Goal: Information Seeking & Learning: Understand process/instructions

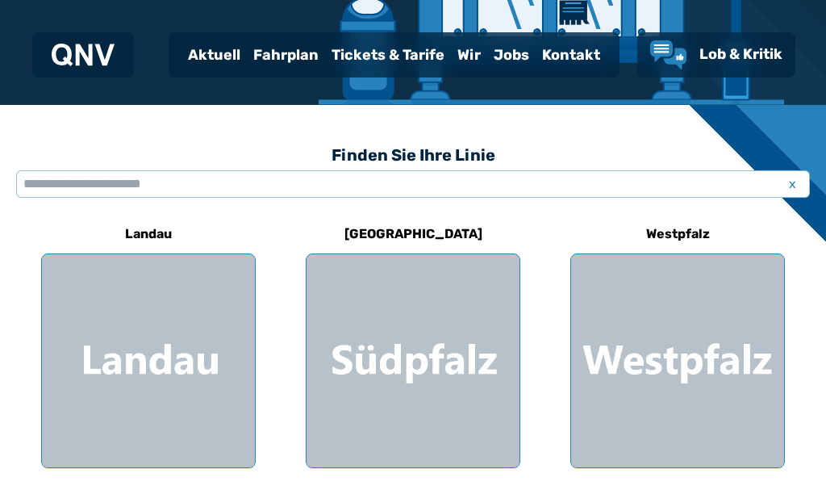
scroll to position [387, 0]
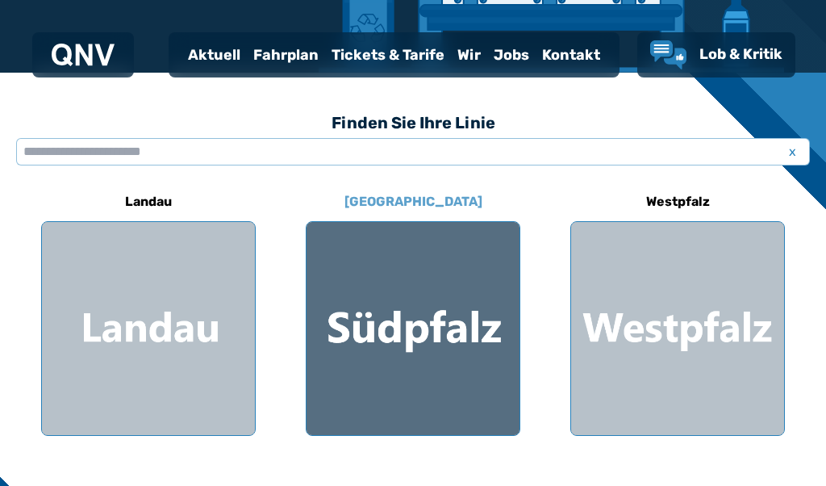
click at [474, 347] on div at bounding box center [413, 328] width 213 height 213
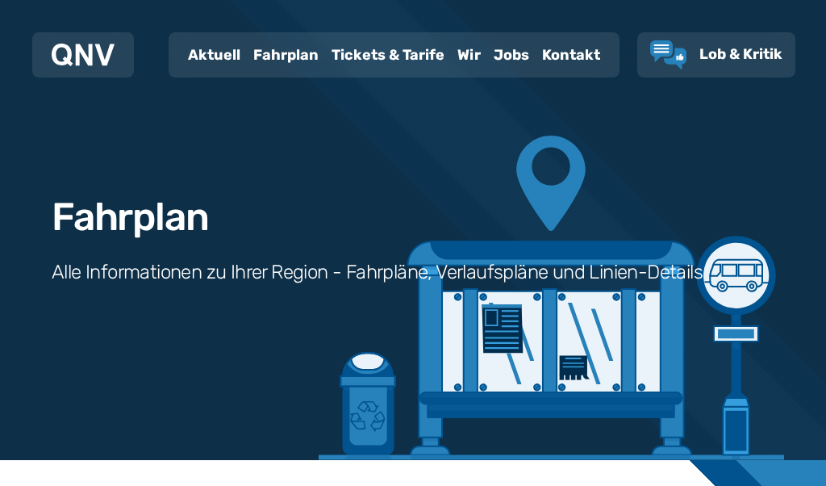
scroll to position [387, 0]
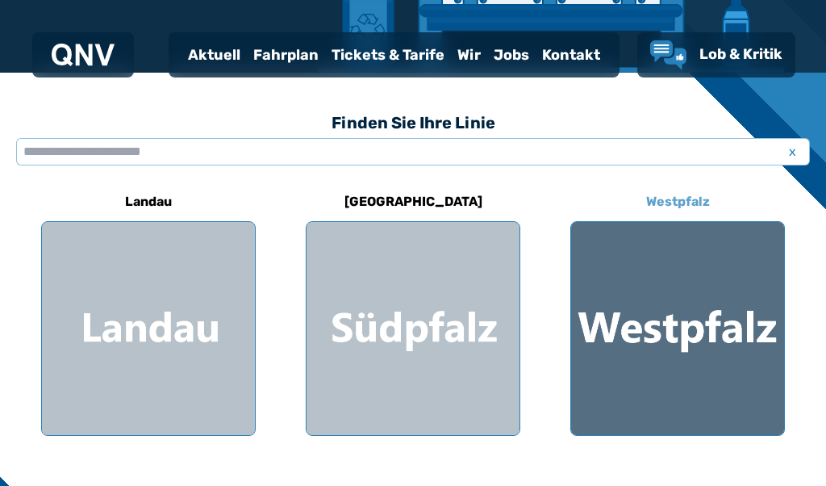
click at [672, 320] on div at bounding box center [677, 328] width 213 height 213
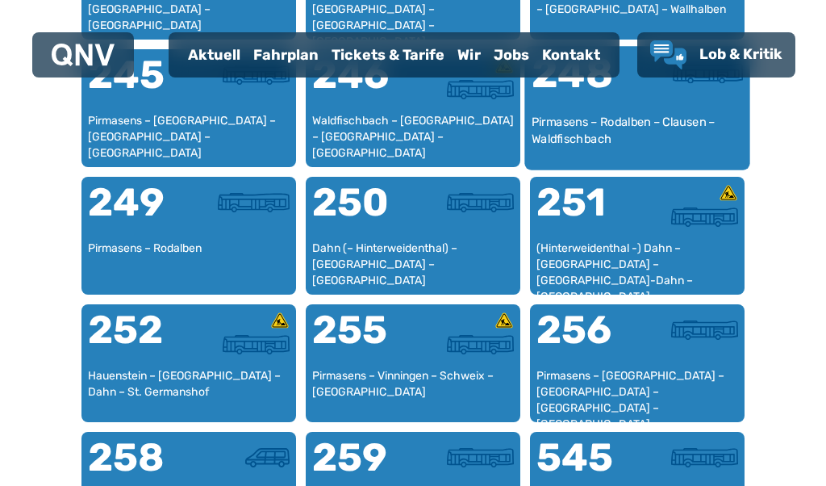
scroll to position [1982, 0]
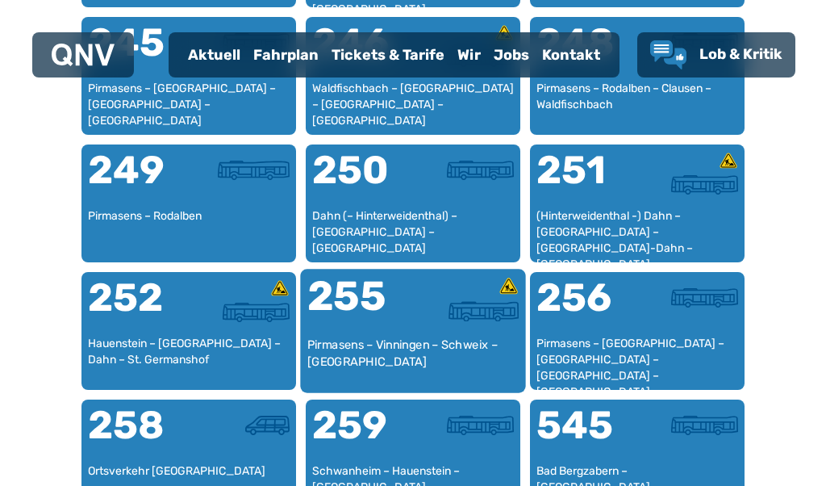
click at [435, 337] on div "Pirmasens – Vinningen – Schweix – [GEOGRAPHIC_DATA]" at bounding box center [413, 360] width 212 height 49
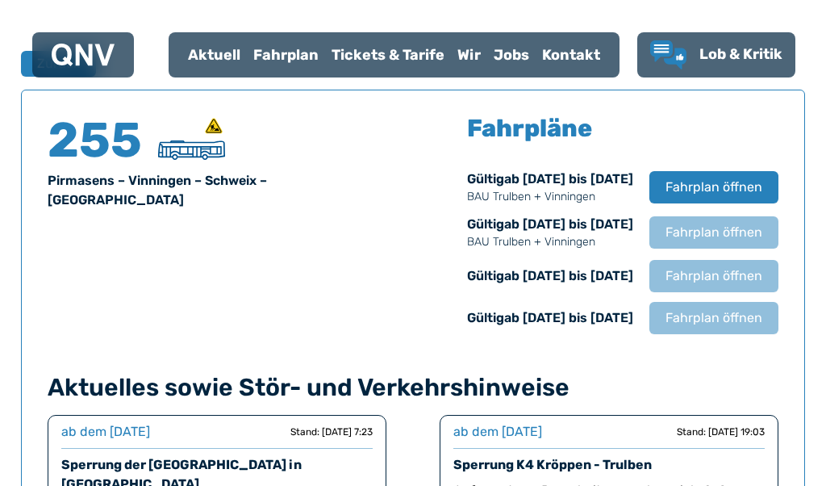
scroll to position [1063, 0]
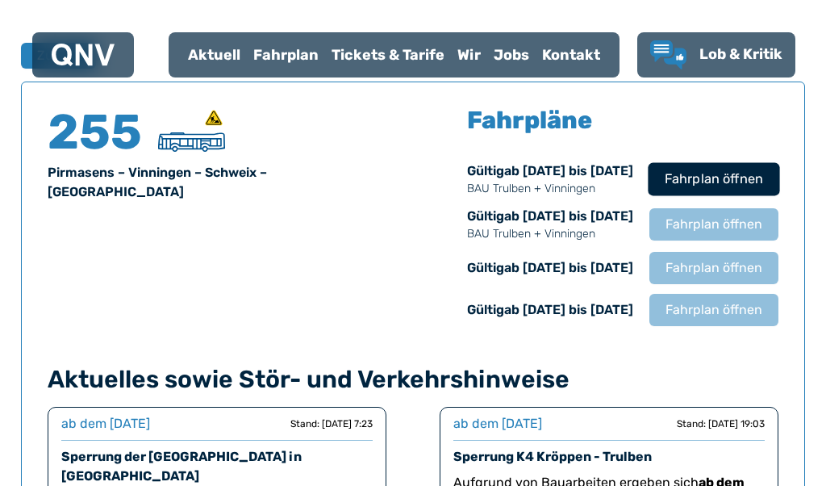
click at [733, 186] on span "Fahrplan öffnen" at bounding box center [714, 178] width 98 height 19
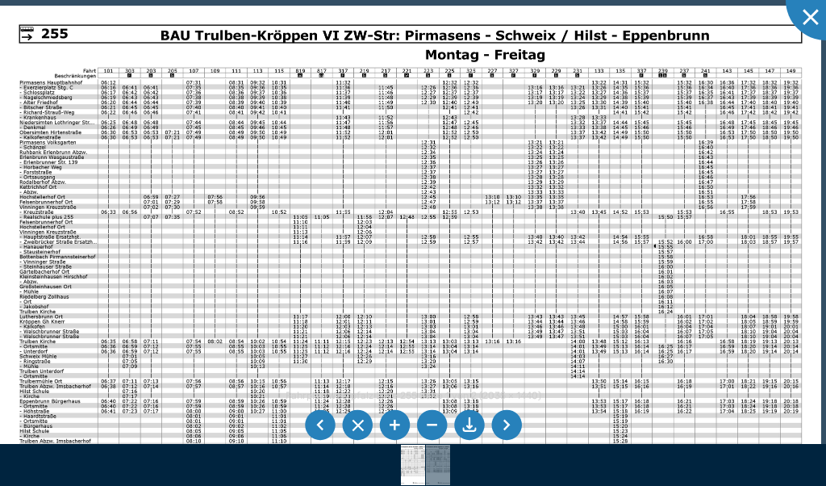
click at [395, 424] on li at bounding box center [394, 425] width 31 height 31
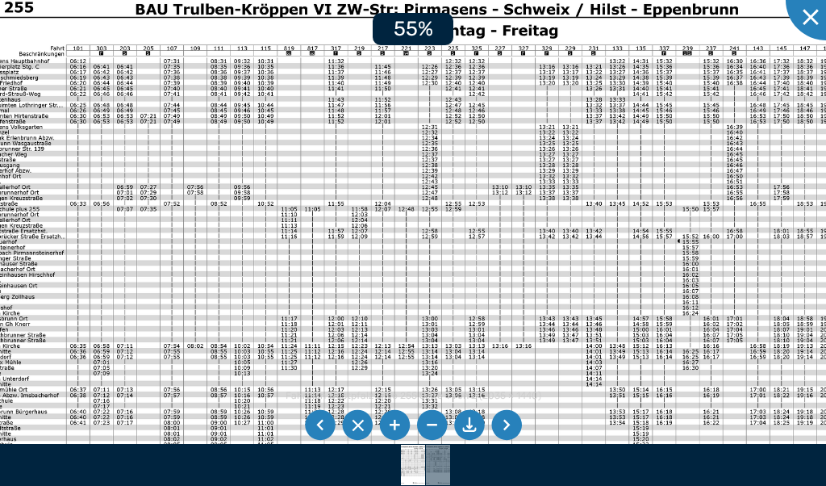
click at [395, 424] on li at bounding box center [394, 425] width 31 height 31
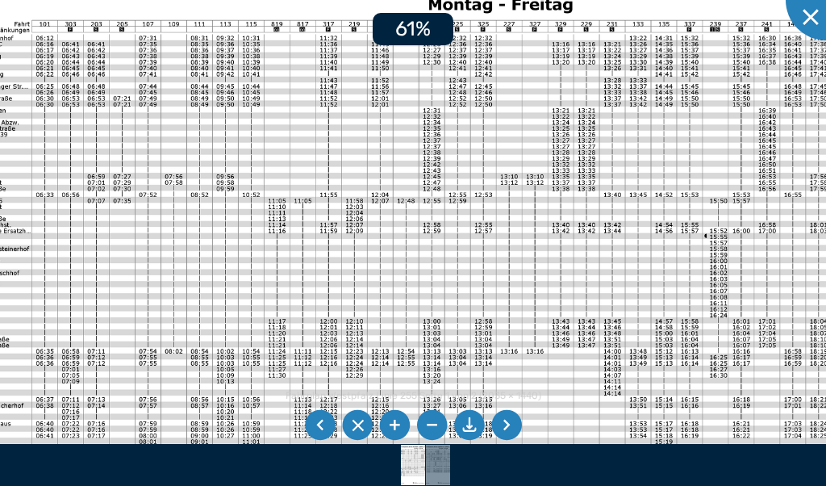
click at [395, 424] on li at bounding box center [394, 425] width 31 height 31
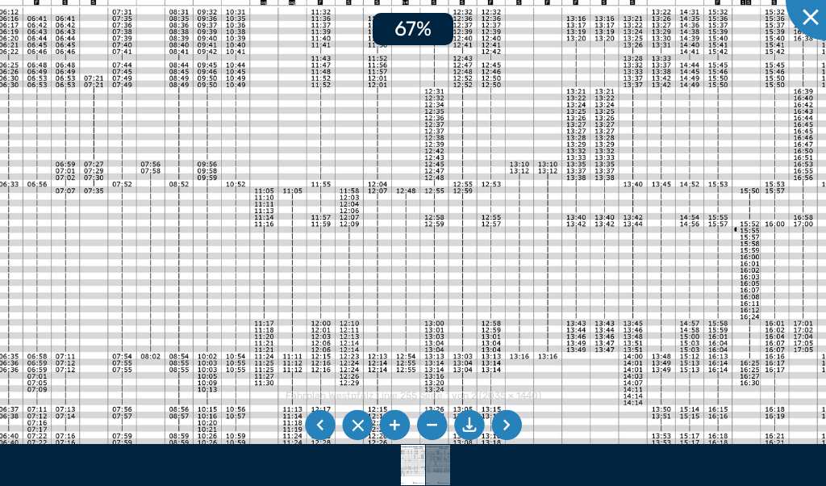
click at [395, 424] on li at bounding box center [394, 425] width 31 height 31
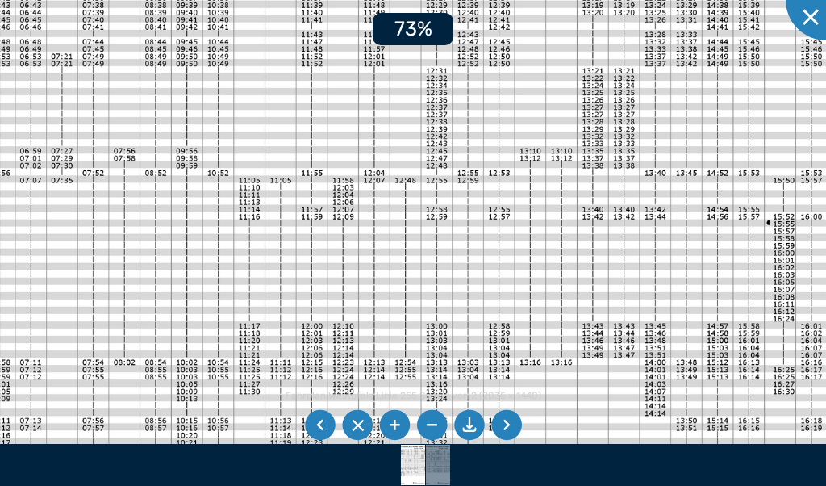
click at [395, 424] on li at bounding box center [394, 425] width 31 height 31
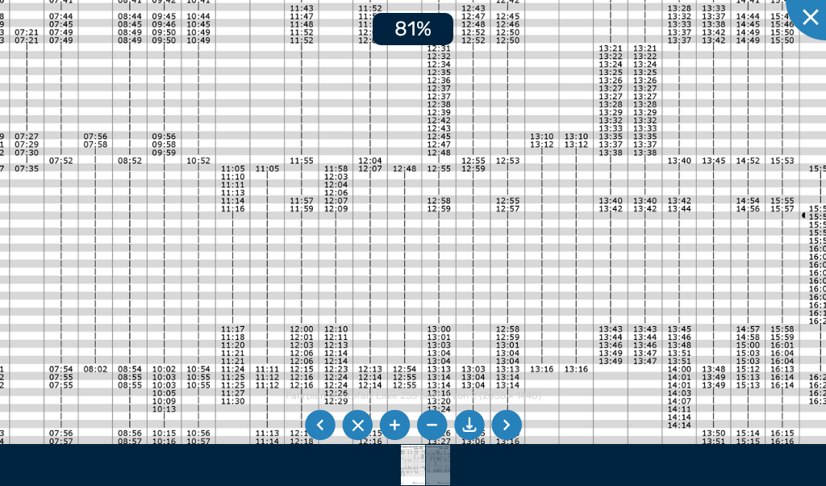
click at [395, 424] on li at bounding box center [394, 425] width 31 height 31
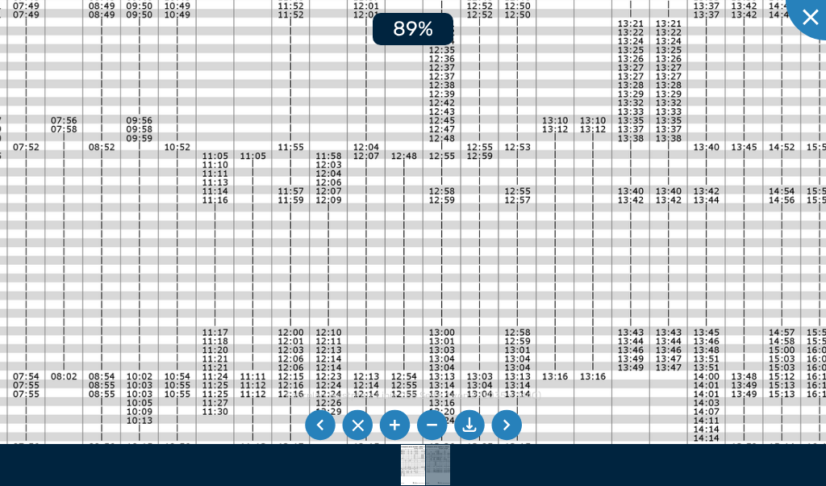
click at [395, 424] on li at bounding box center [394, 425] width 31 height 31
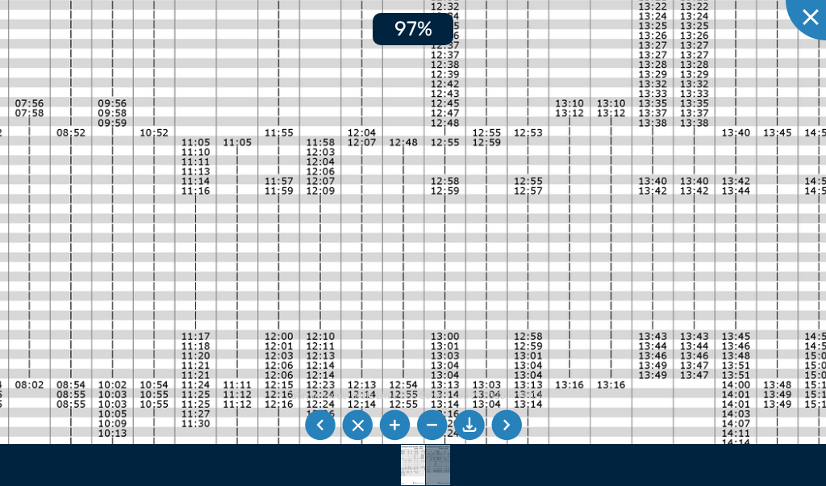
click at [395, 424] on li at bounding box center [394, 425] width 31 height 31
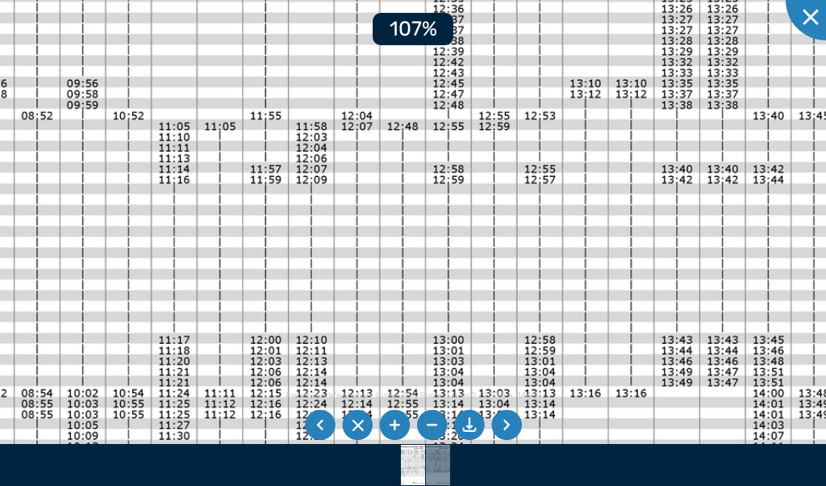
click at [395, 424] on li at bounding box center [394, 425] width 31 height 31
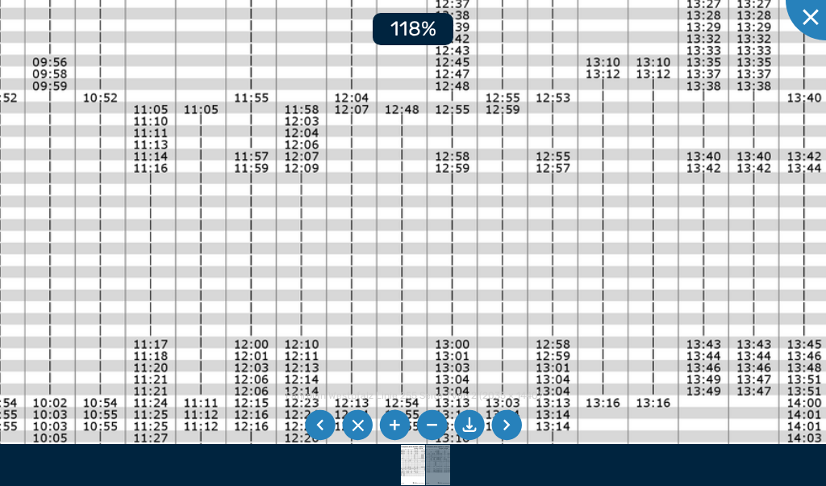
click at [395, 424] on li at bounding box center [394, 425] width 31 height 31
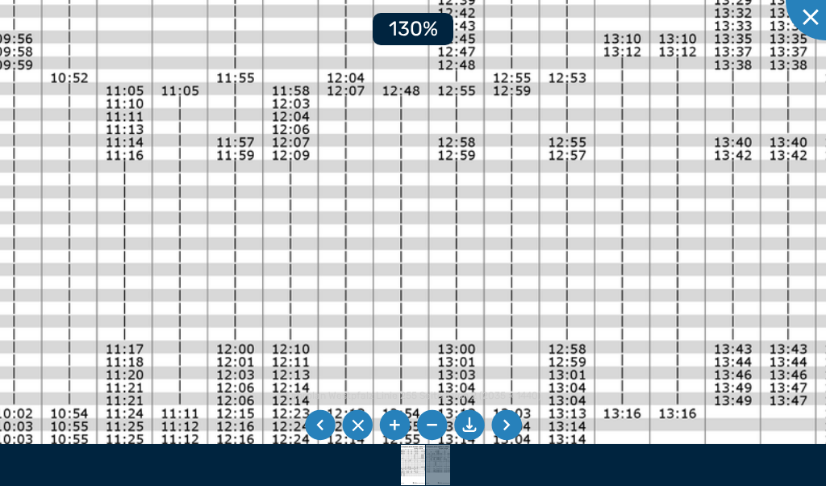
click at [395, 424] on li at bounding box center [394, 425] width 31 height 31
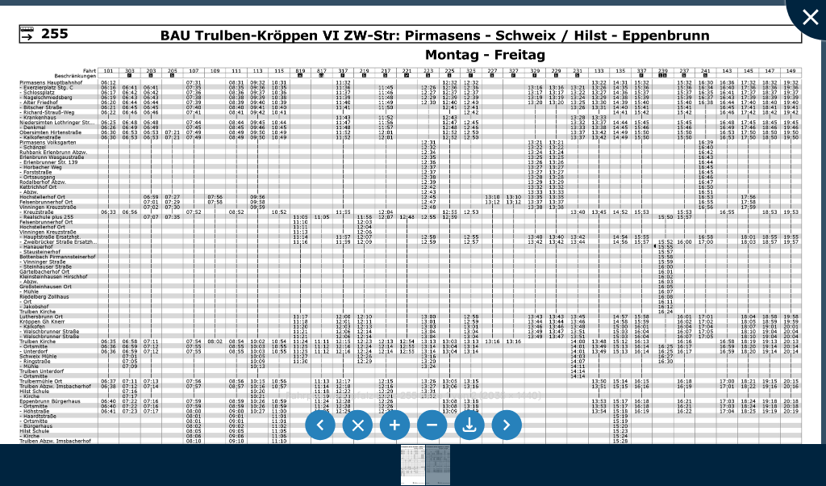
click at [811, 20] on div at bounding box center [826, 0] width 81 height 81
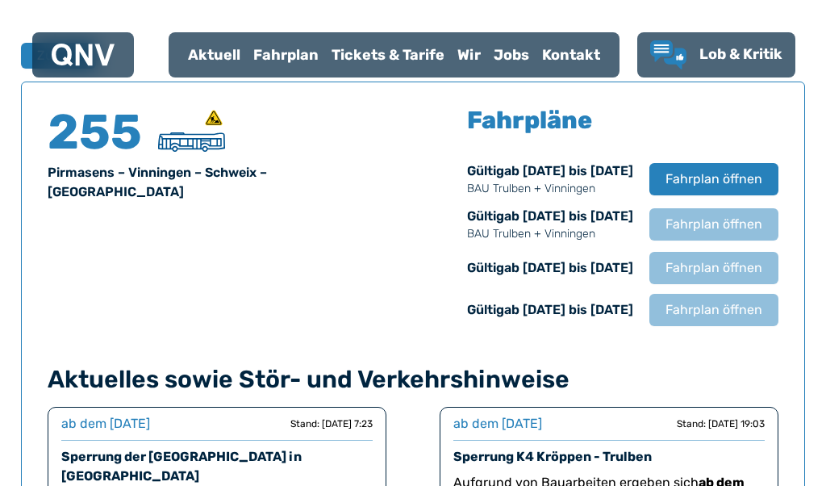
click at [267, 275] on div "255 Pirmasens – [GEOGRAPHIC_DATA] – [GEOGRAPHIC_DATA] – [GEOGRAPHIC_DATA] Fahrp…" at bounding box center [413, 217] width 731 height 218
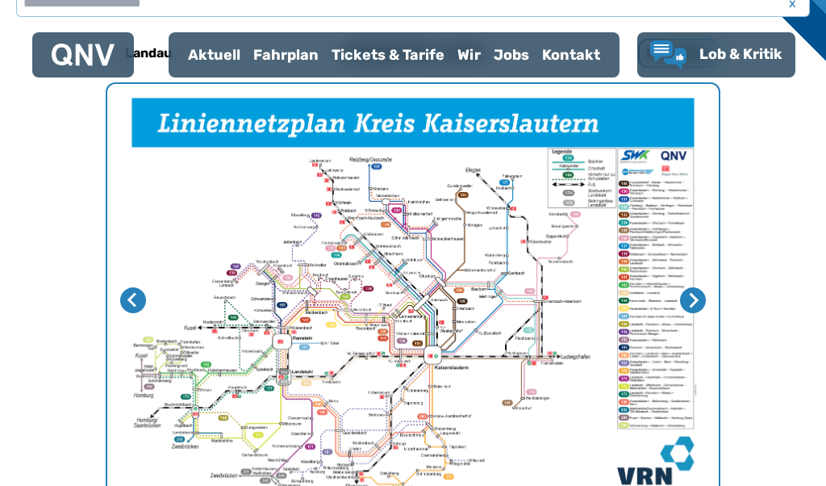
scroll to position [568, 0]
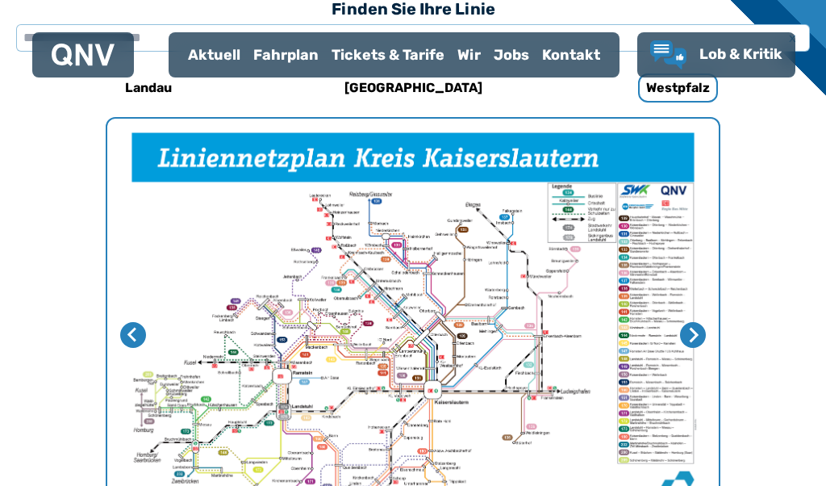
scroll to position [497, 0]
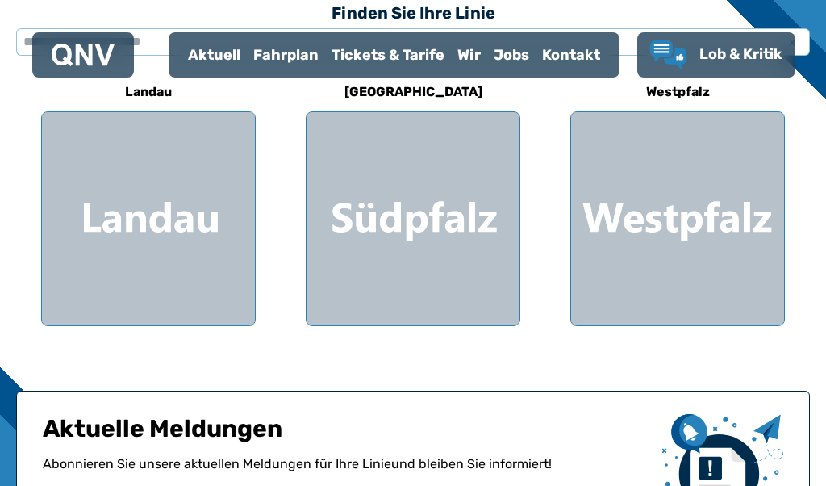
scroll to position [387, 0]
